Goal: Transaction & Acquisition: Purchase product/service

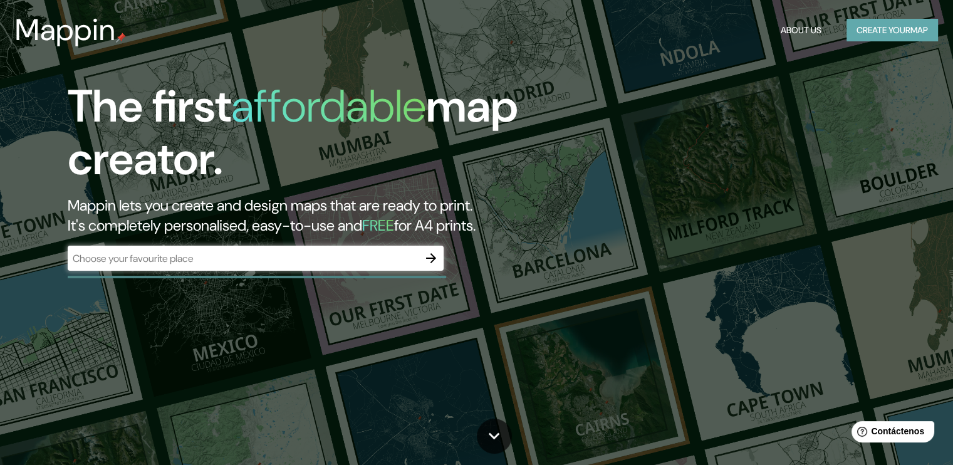
click at [906, 34] on font "Create your map" at bounding box center [891, 31] width 71 height 16
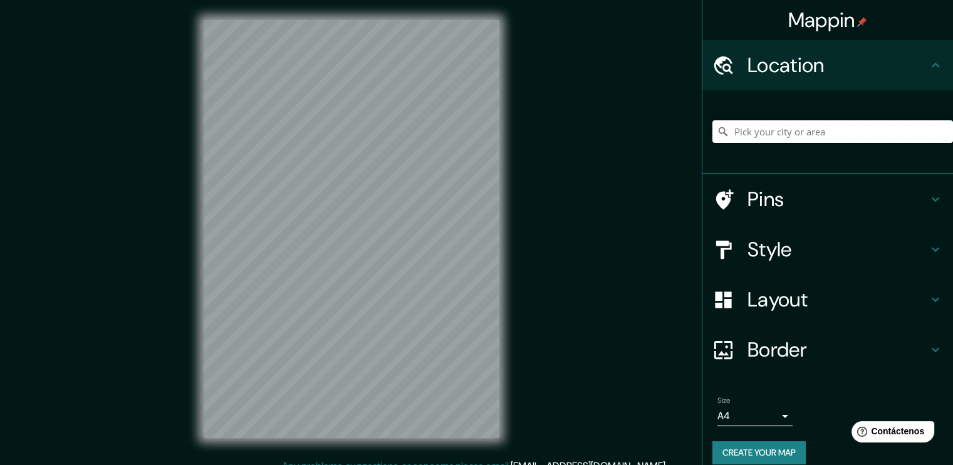
click at [769, 137] on input "Pick your city or area" at bounding box center [832, 131] width 241 height 23
type input "veraguas"
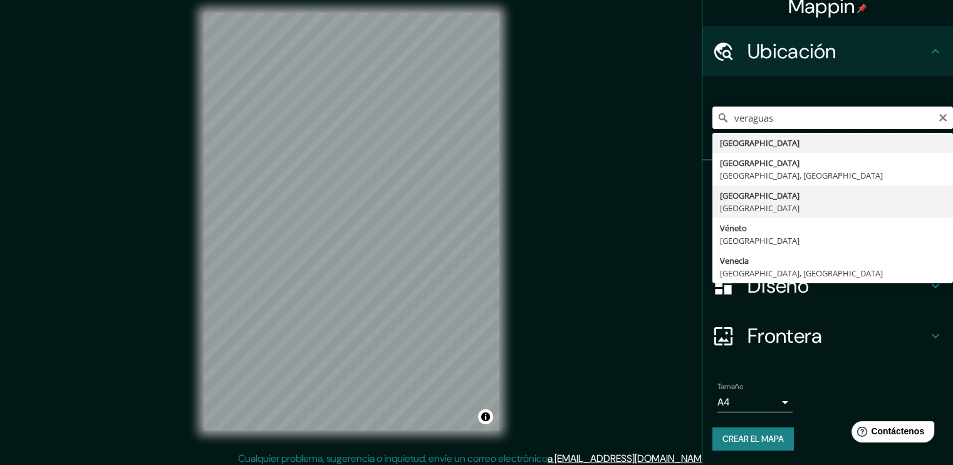
scroll to position [13, 0]
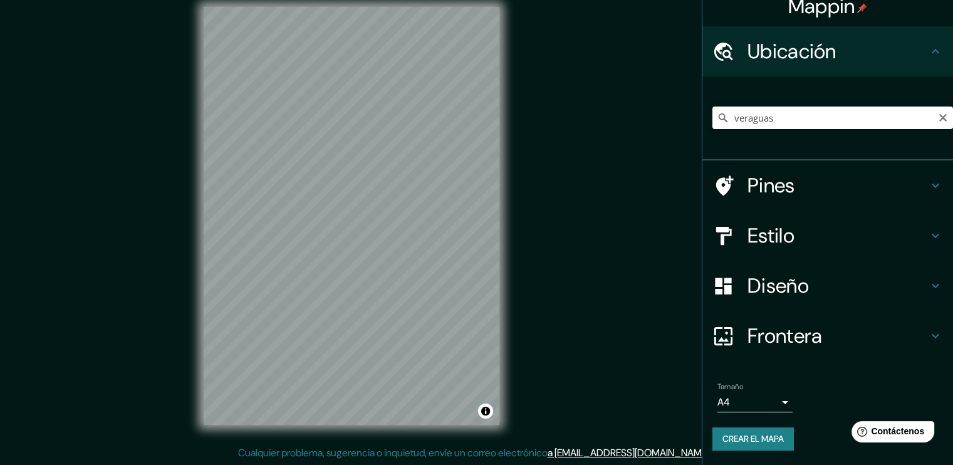
click at [525, 168] on div "Mappin Ubicación veraguas [GEOGRAPHIC_DATA] [GEOGRAPHIC_DATA] [GEOGRAPHIC_DATA]…" at bounding box center [476, 226] width 953 height 479
click at [404, 262] on div at bounding box center [402, 266] width 10 height 10
click at [403, 258] on div at bounding box center [404, 263] width 10 height 10
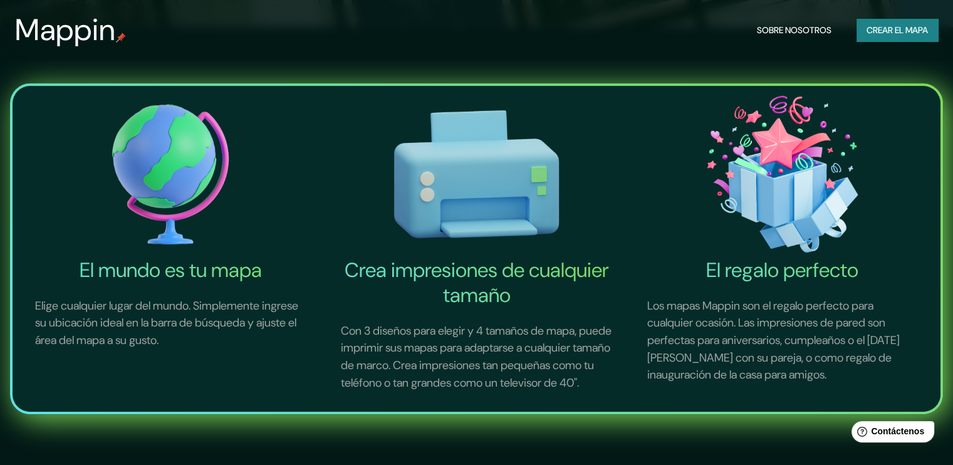
scroll to position [438, 0]
click at [897, 24] on font "Crear el mapa" at bounding box center [896, 31] width 61 height 16
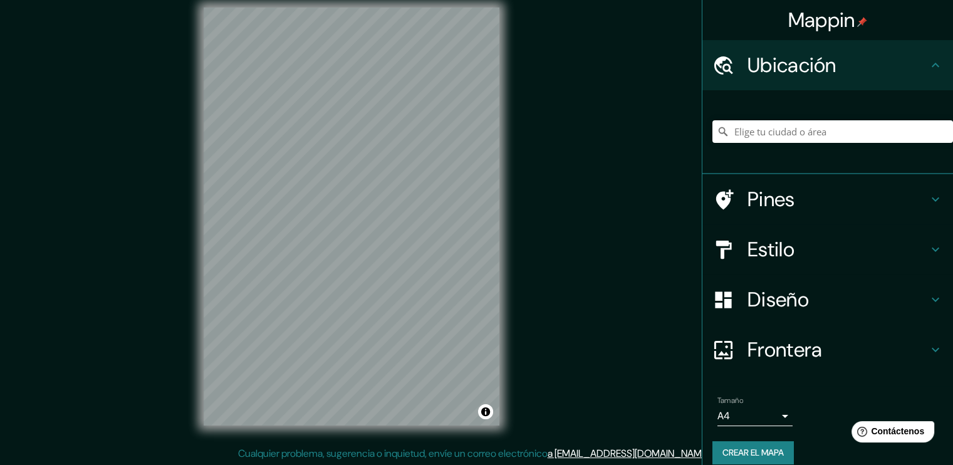
scroll to position [13, 0]
